Goal: Use online tool/utility: Use online tool/utility

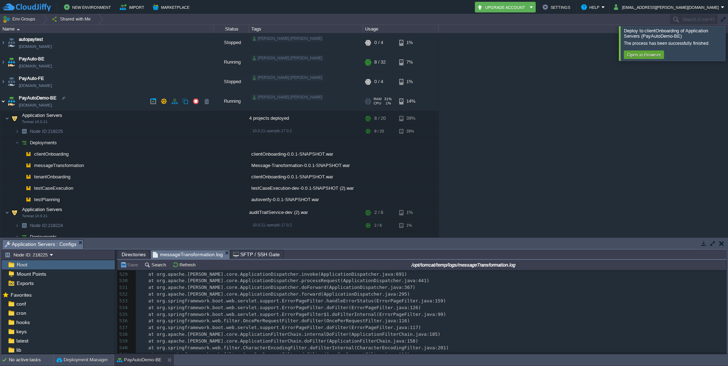
click at [5, 101] on img at bounding box center [3, 101] width 6 height 19
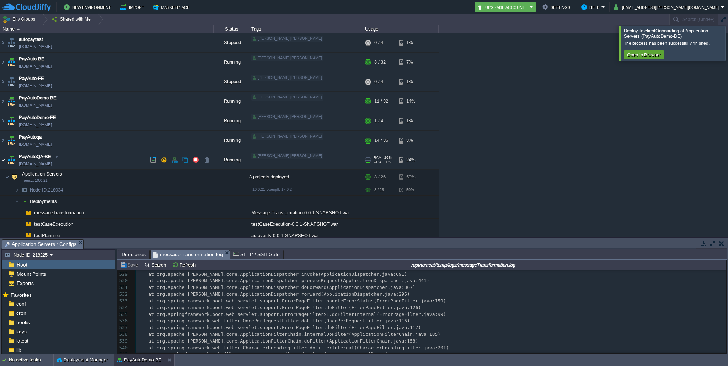
click at [2, 159] on img at bounding box center [3, 159] width 6 height 19
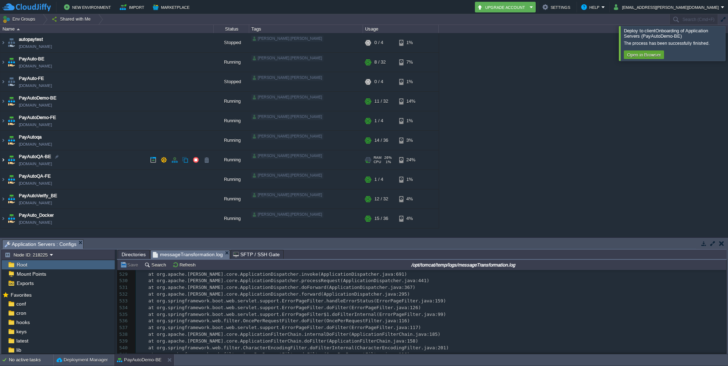
click at [2, 159] on img at bounding box center [3, 159] width 6 height 19
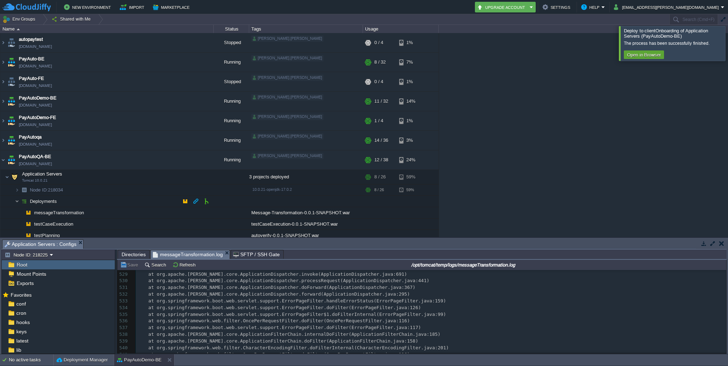
click at [17, 200] on img at bounding box center [17, 201] width 4 height 11
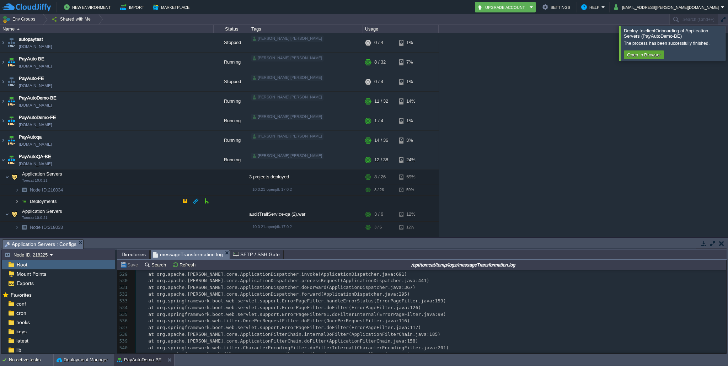
click at [17, 200] on img at bounding box center [17, 201] width 4 height 11
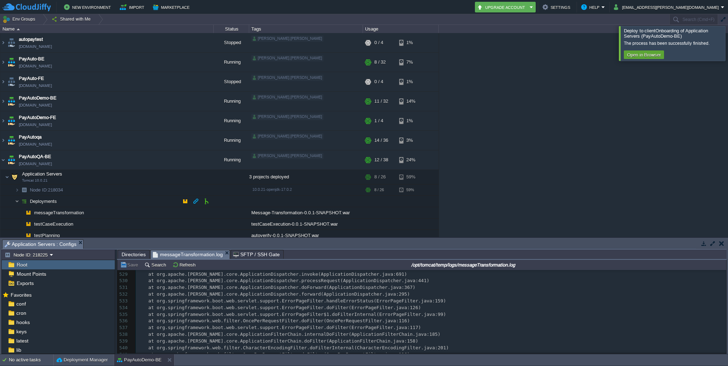
click at [17, 200] on img at bounding box center [17, 201] width 4 height 11
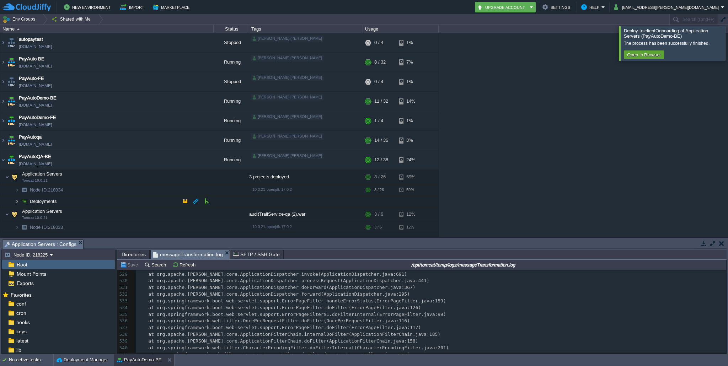
click at [17, 200] on img at bounding box center [17, 201] width 4 height 11
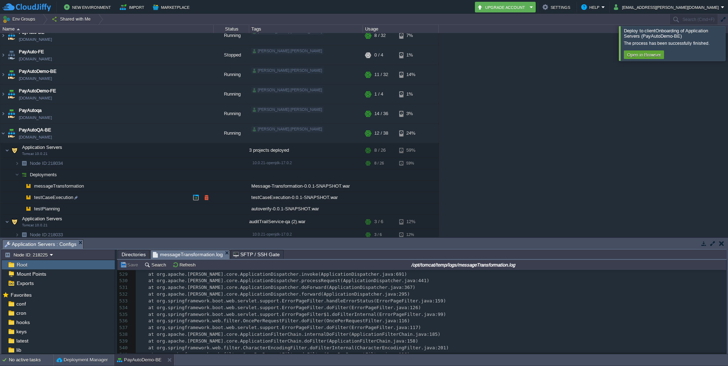
scroll to position [39, 0]
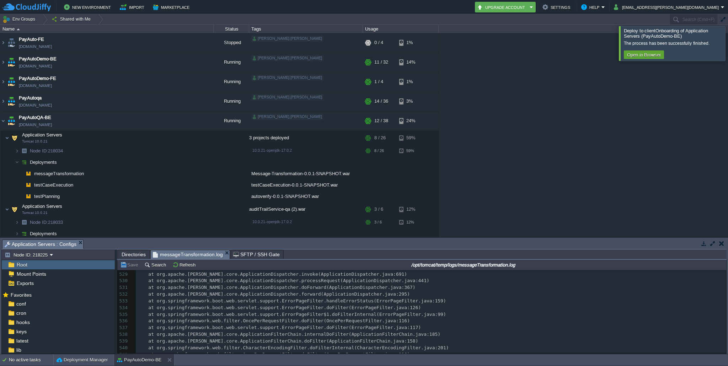
click at [728, 43] on div at bounding box center [737, 43] width 0 height 34
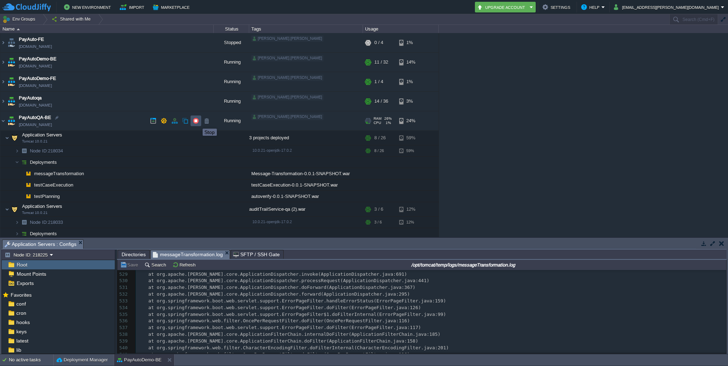
click at [197, 122] on button "button" at bounding box center [196, 121] width 6 height 6
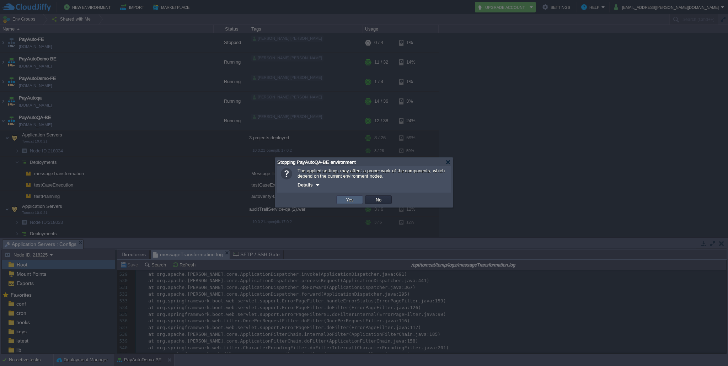
click at [348, 202] on button "Yes" at bounding box center [350, 200] width 12 height 6
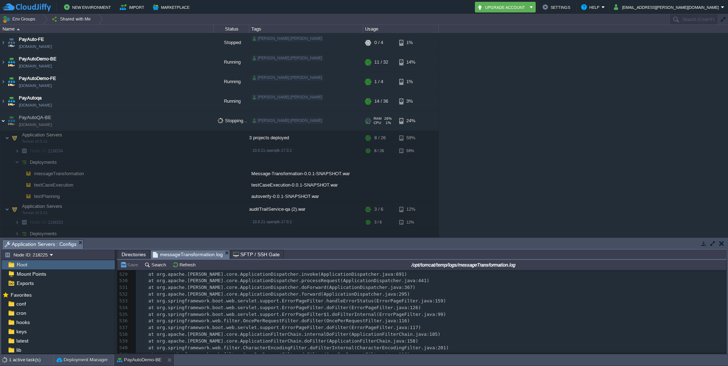
click at [4, 120] on img at bounding box center [3, 120] width 6 height 19
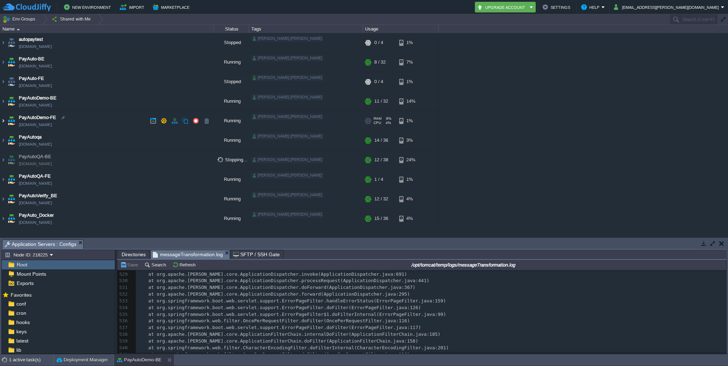
scroll to position [0, 0]
click at [196, 159] on button "button" at bounding box center [196, 160] width 6 height 6
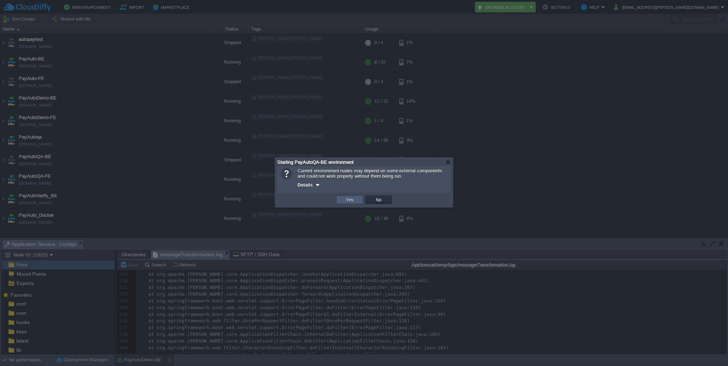
click at [355, 199] on td "Yes" at bounding box center [349, 200] width 27 height 9
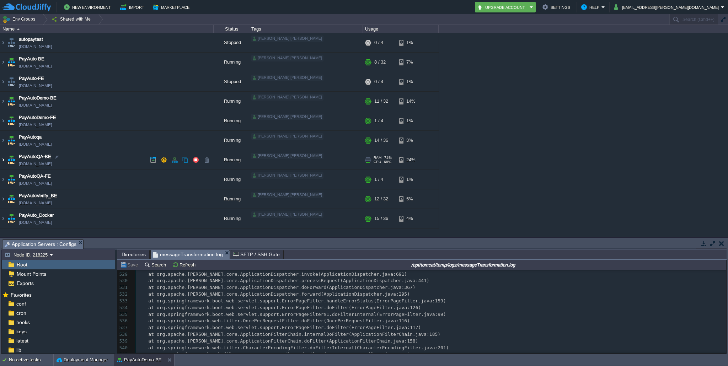
click at [2, 160] on img at bounding box center [3, 159] width 6 height 19
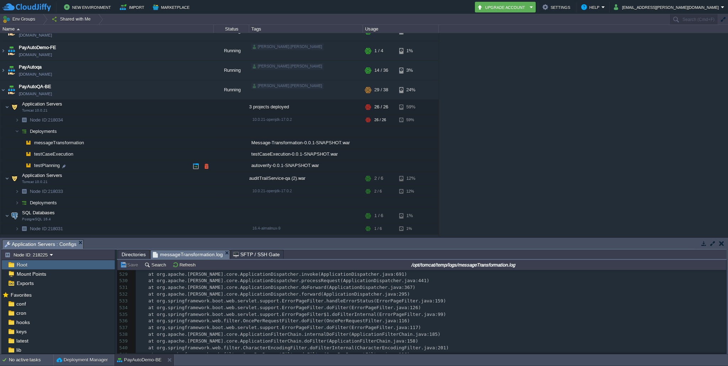
scroll to position [79, 0]
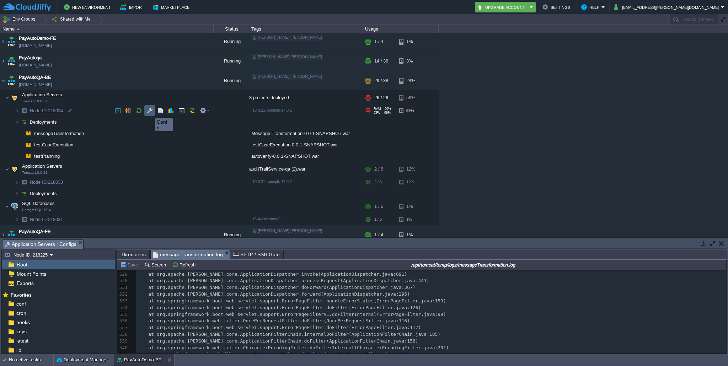
click at [149, 112] on button "button" at bounding box center [149, 110] width 6 height 6
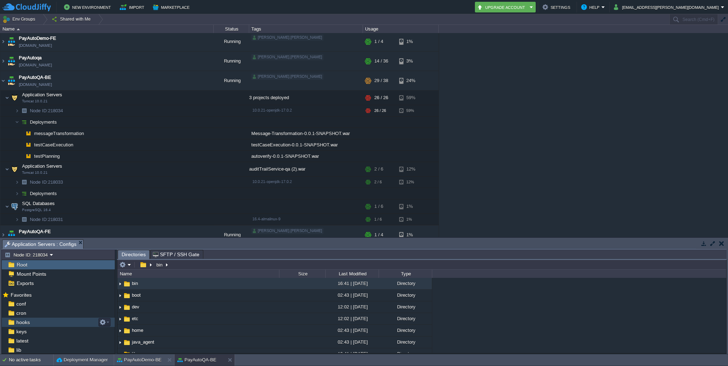
scroll to position [27, 0]
click at [12, 335] on img at bounding box center [10, 331] width 7 height 9
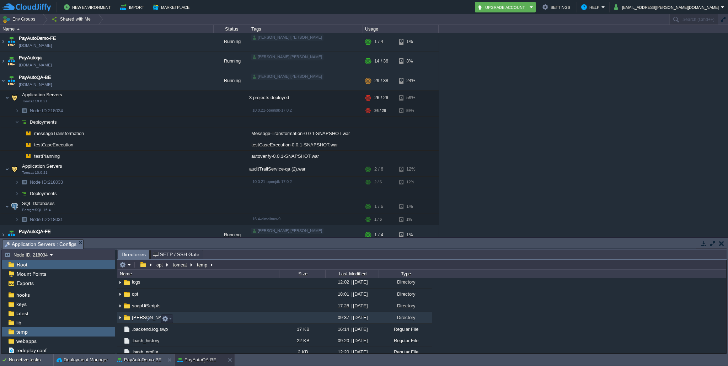
scroll to position [91, 0]
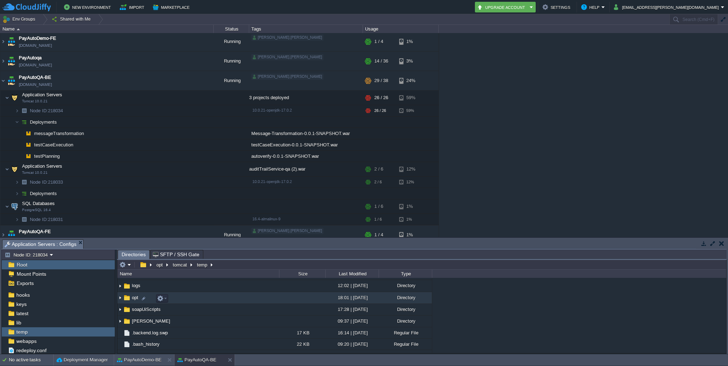
click at [119, 300] on img at bounding box center [120, 298] width 6 height 11
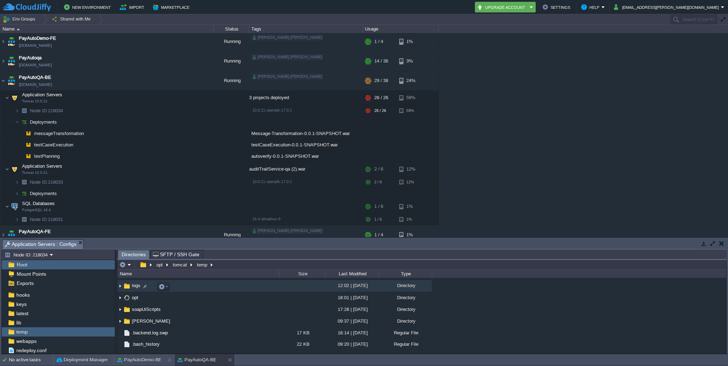
click at [120, 288] on img at bounding box center [120, 286] width 6 height 11
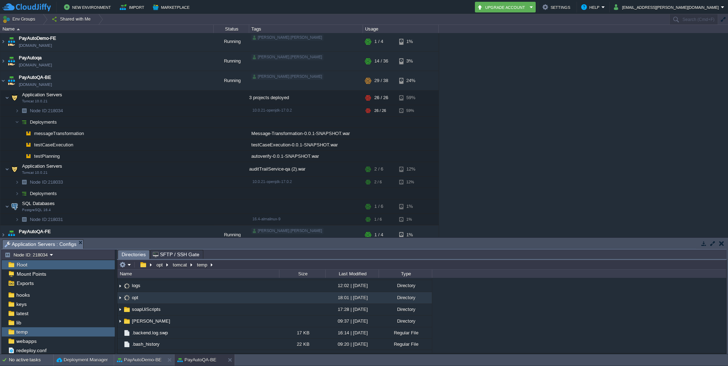
click at [120, 300] on img at bounding box center [120, 298] width 6 height 11
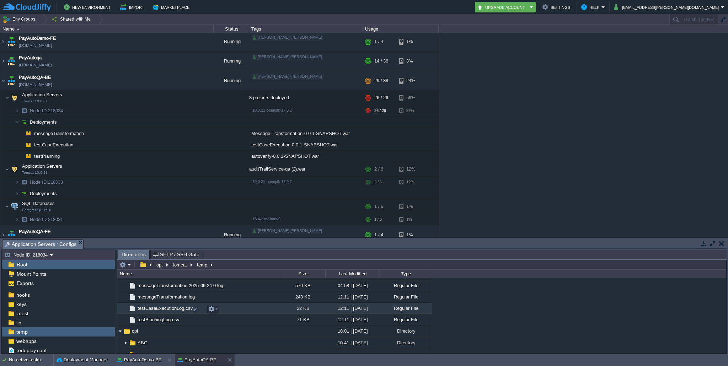
scroll to position [1001, 0]
click at [176, 312] on span "messageTransformation.log" at bounding box center [166, 310] width 59 height 6
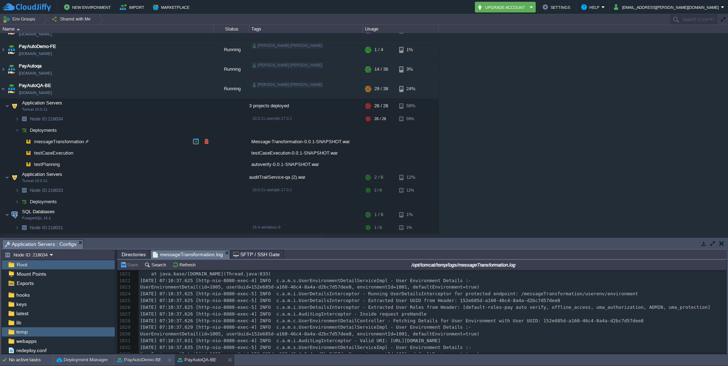
scroll to position [68, 0]
